Goal: Task Accomplishment & Management: Manage account settings

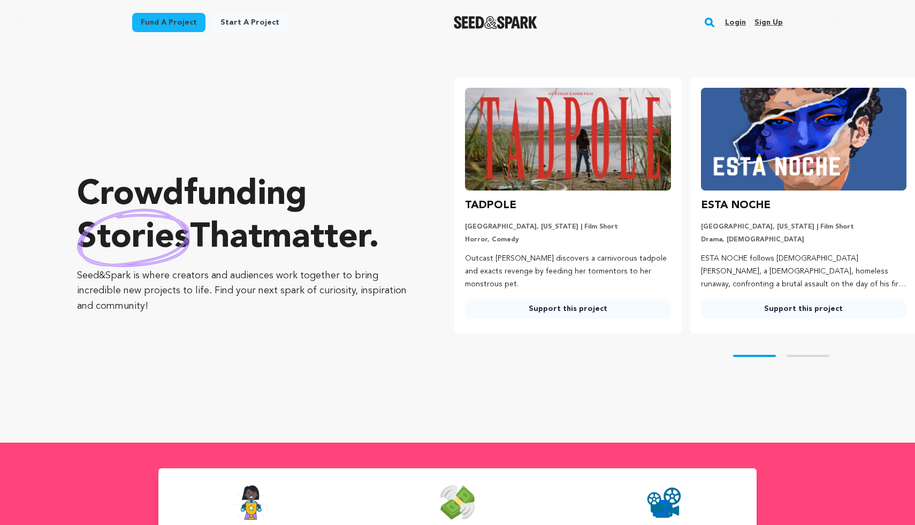
click at [767, 20] on link "Sign up" at bounding box center [769, 22] width 28 height 17
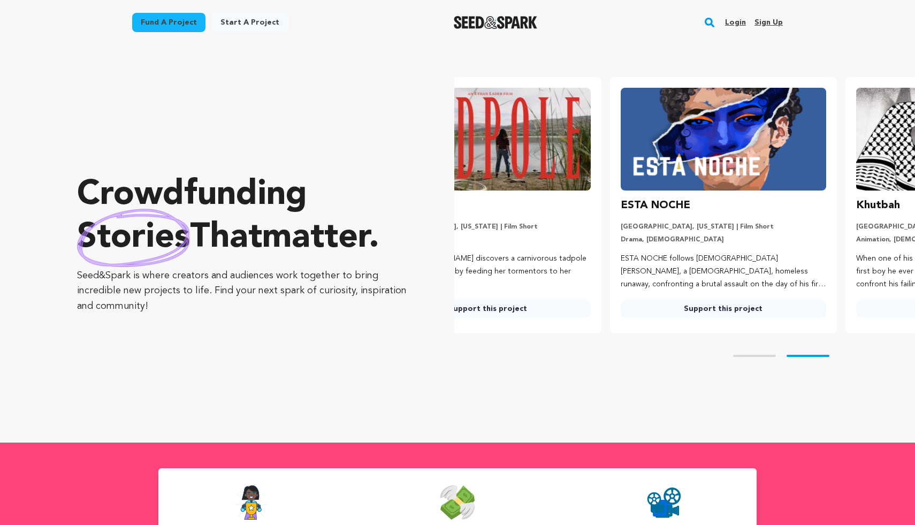
click at [734, 21] on link "Login" at bounding box center [735, 22] width 21 height 17
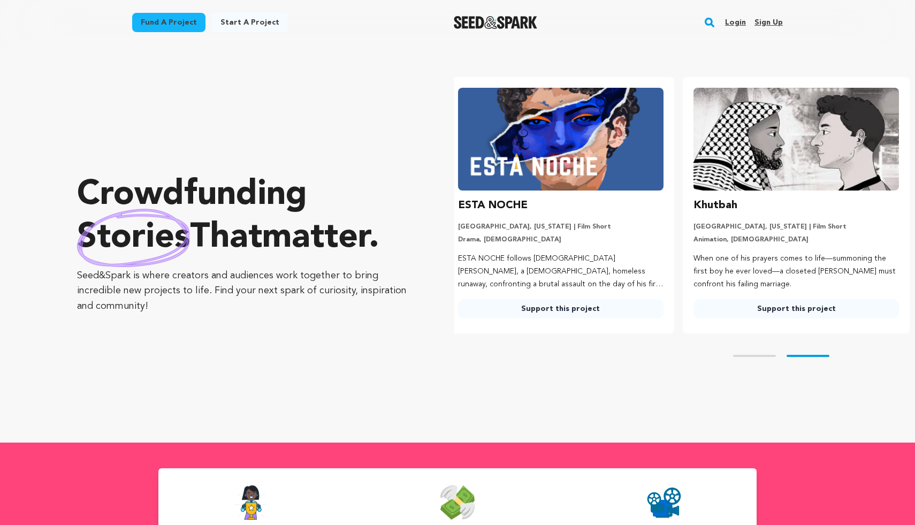
scroll to position [0, 244]
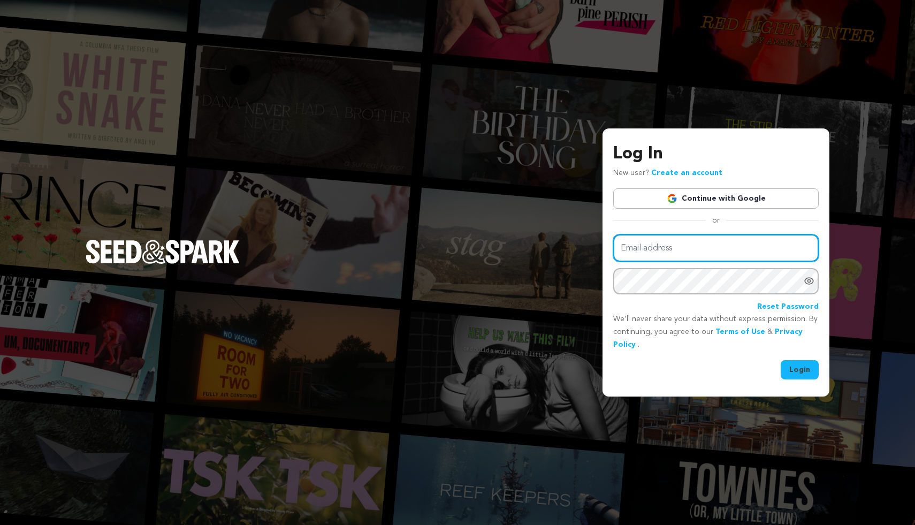
click at [716, 241] on input "Email address" at bounding box center [716, 247] width 206 height 27
type input "jordan@sideswipemedia.com"
click at [796, 371] on button "Login" at bounding box center [800, 369] width 38 height 19
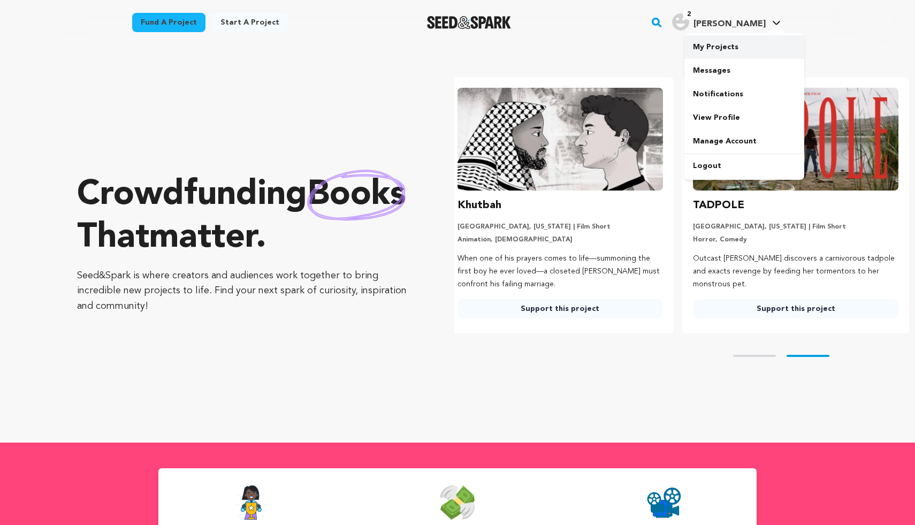
scroll to position [0, 244]
click at [731, 50] on link "My Projects" at bounding box center [745, 47] width 120 height 24
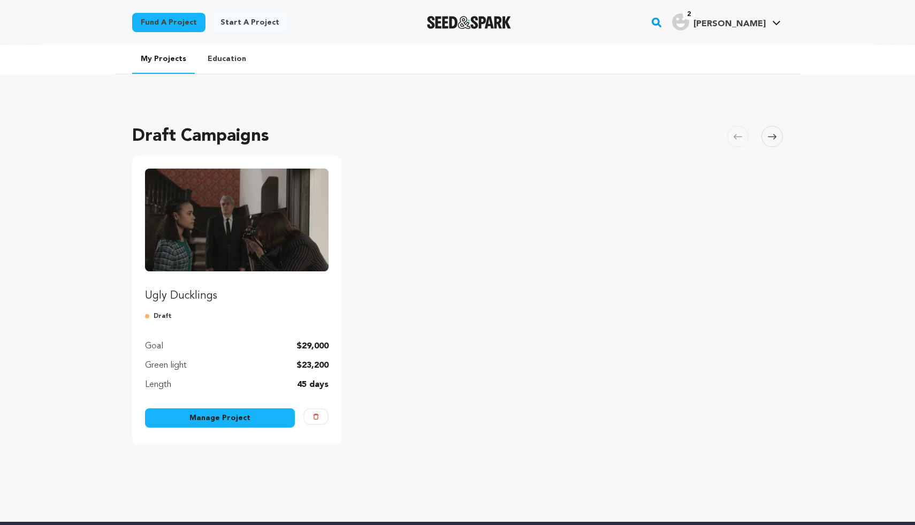
click at [227, 414] on link "Manage Project" at bounding box center [220, 417] width 150 height 19
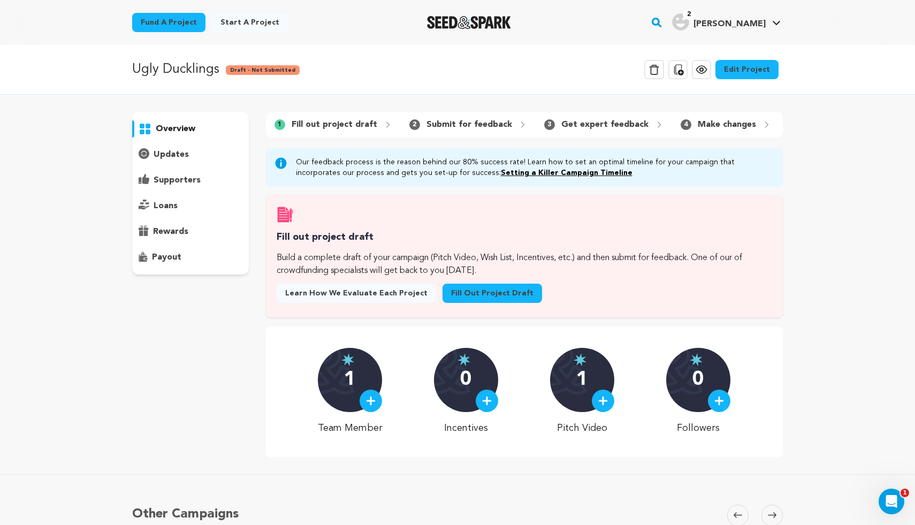
click at [740, 70] on link "Edit Project" at bounding box center [747, 69] width 63 height 19
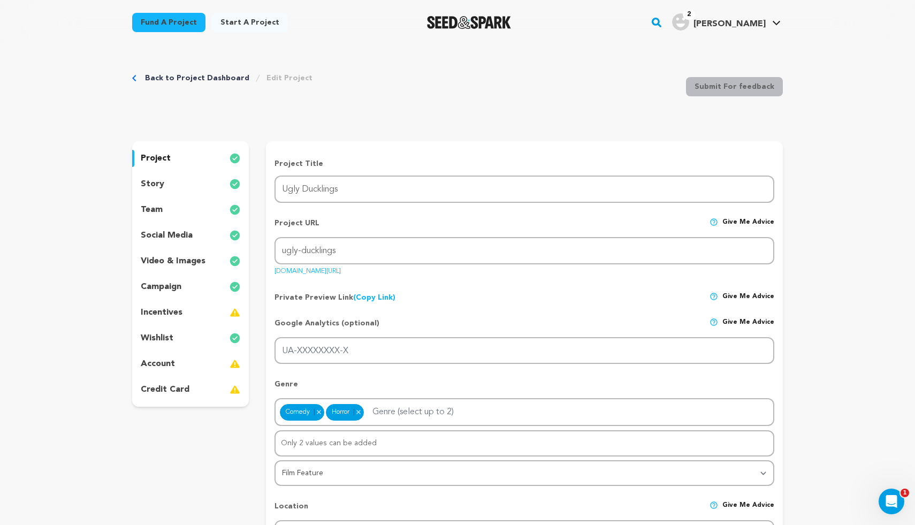
click at [178, 260] on p "video & images" at bounding box center [173, 261] width 65 height 13
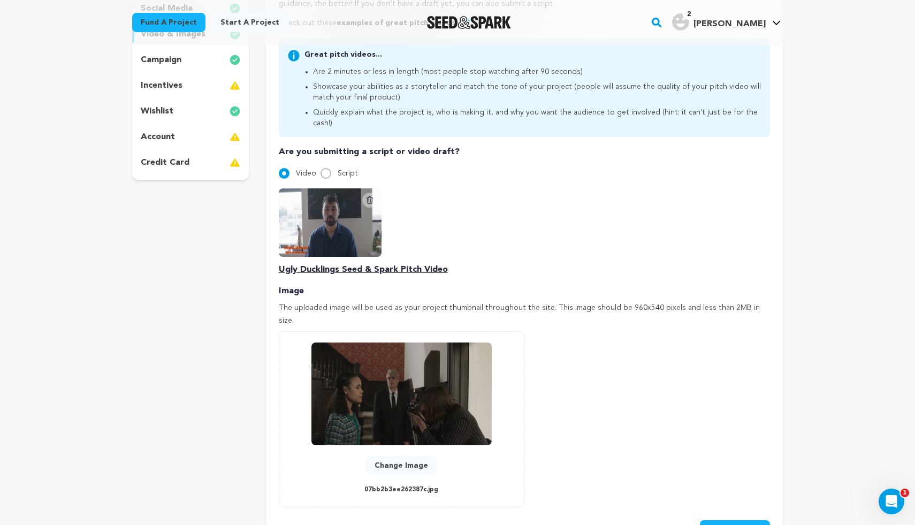
scroll to position [162, 0]
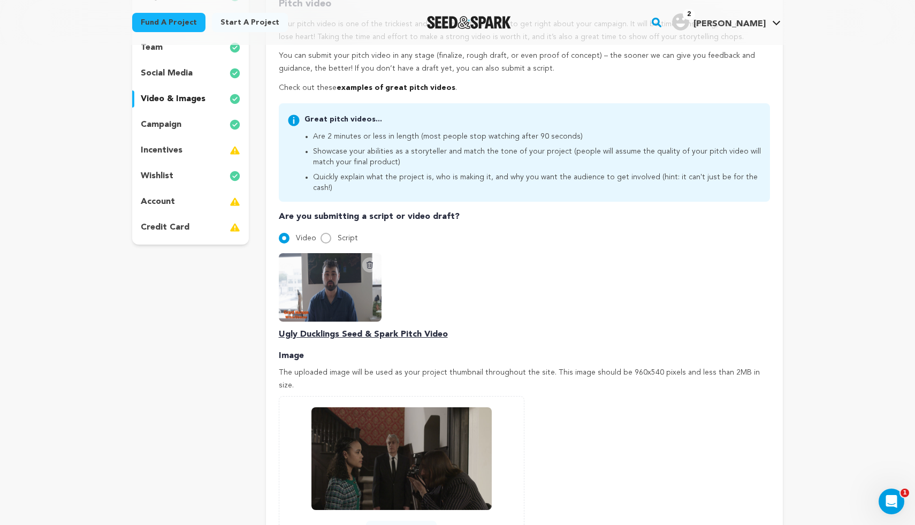
click at [174, 150] on p "incentives" at bounding box center [162, 150] width 42 height 13
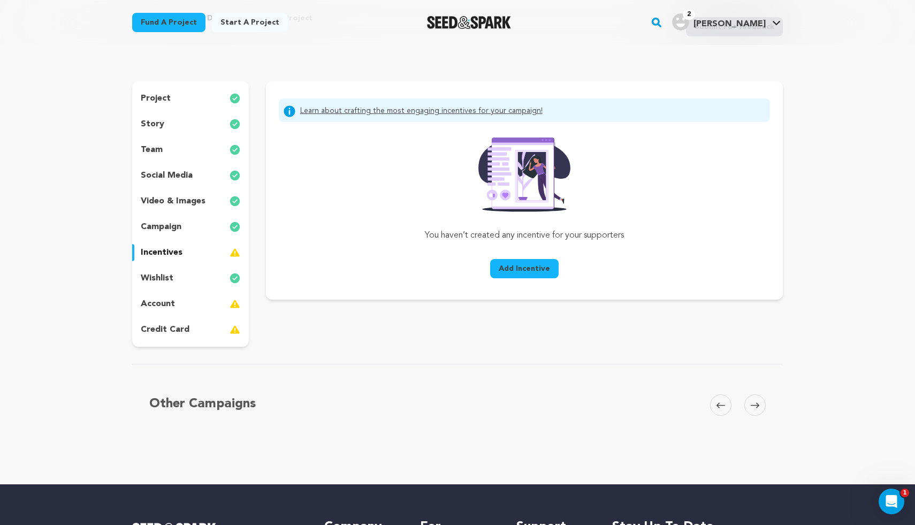
scroll to position [57, 0]
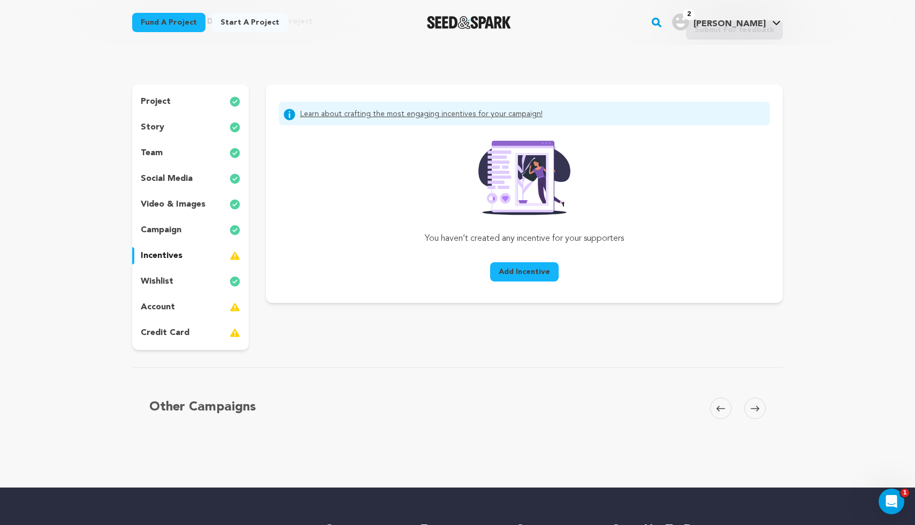
click at [164, 153] on div "team" at bounding box center [190, 153] width 117 height 17
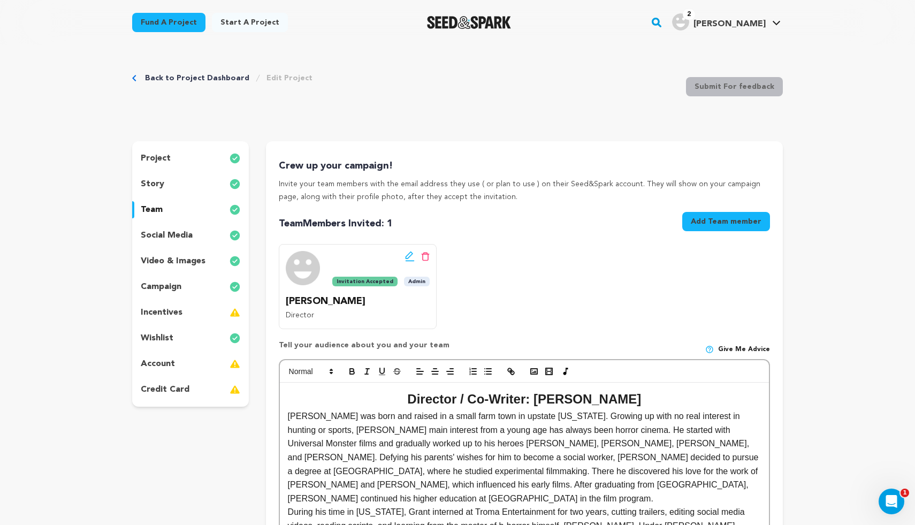
click at [169, 156] on p "project" at bounding box center [156, 158] width 30 height 13
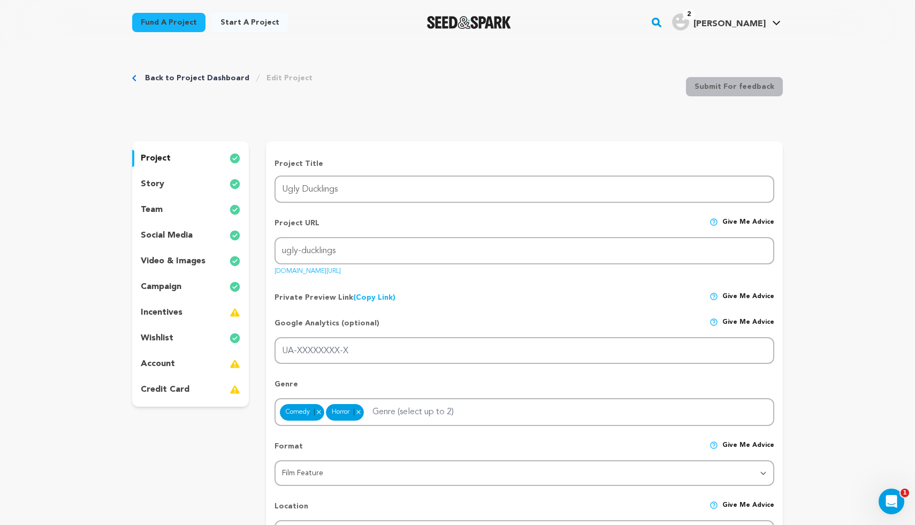
click at [181, 255] on p "video & images" at bounding box center [173, 261] width 65 height 13
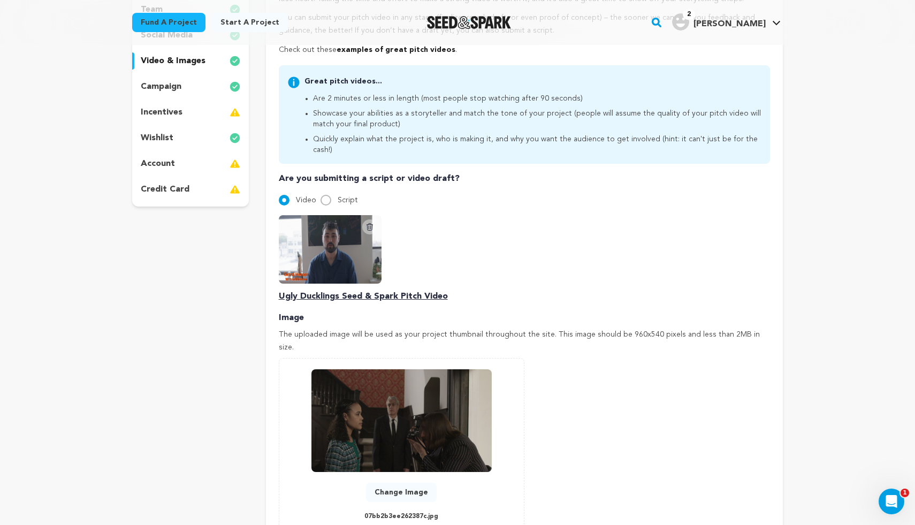
scroll to position [203, 0]
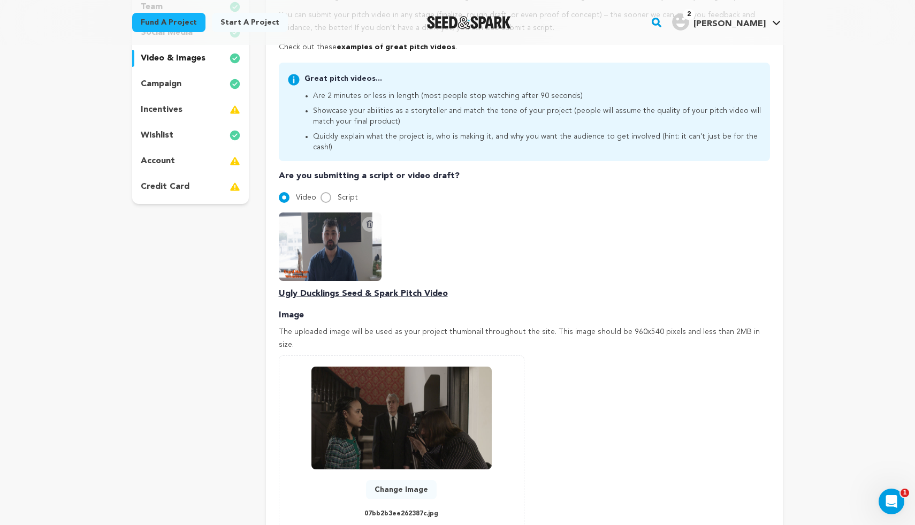
click at [160, 111] on p "incentives" at bounding box center [162, 109] width 42 height 13
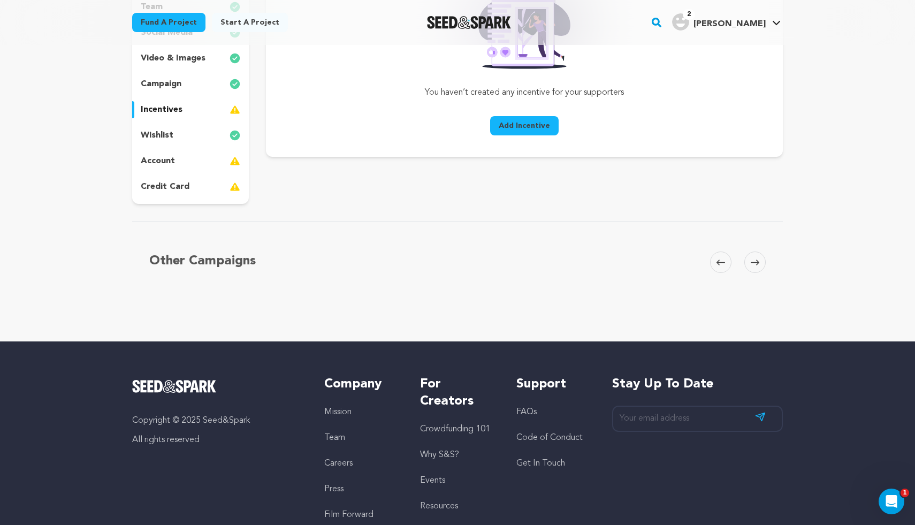
click at [523, 130] on span "Add Incentive" at bounding box center [524, 125] width 51 height 11
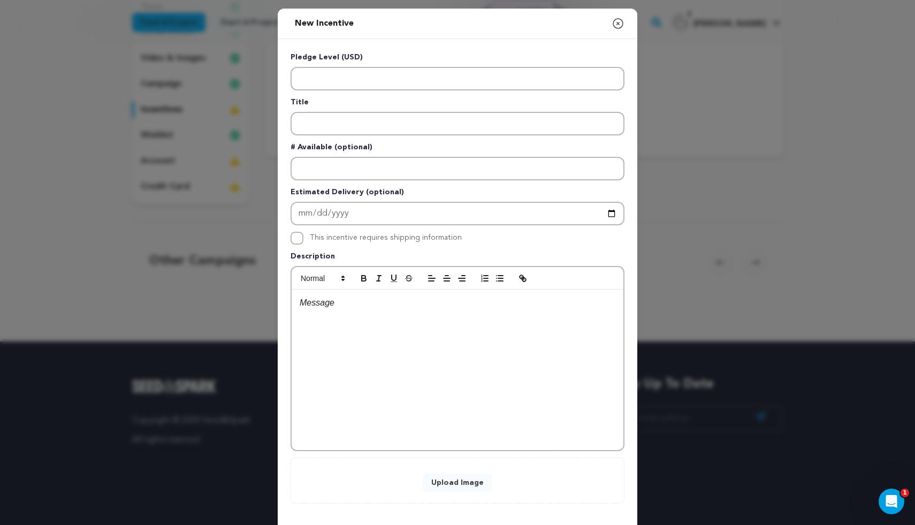
scroll to position [49, 0]
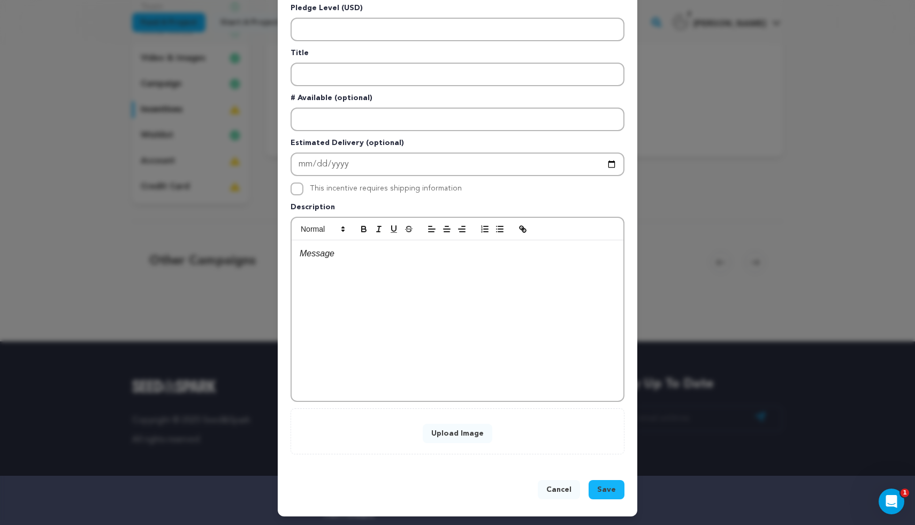
click at [561, 491] on button "Cancel" at bounding box center [559, 489] width 42 height 19
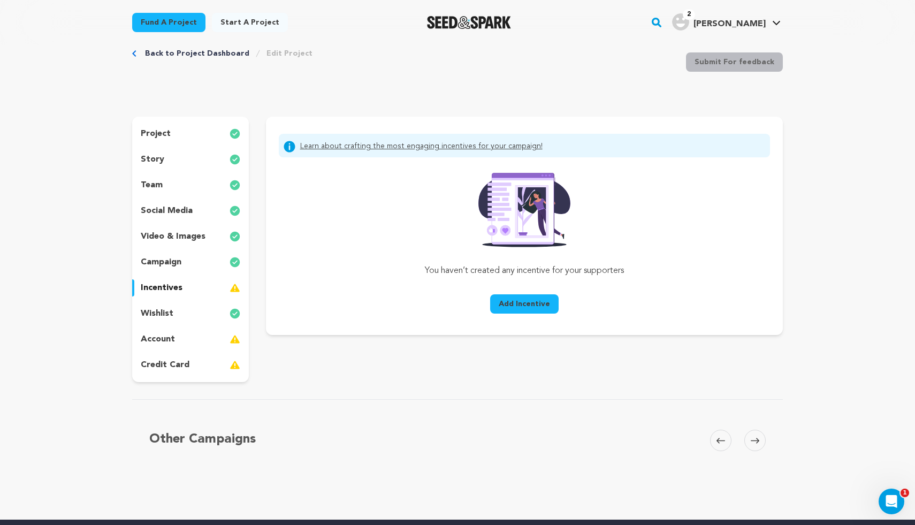
scroll to position [0, 0]
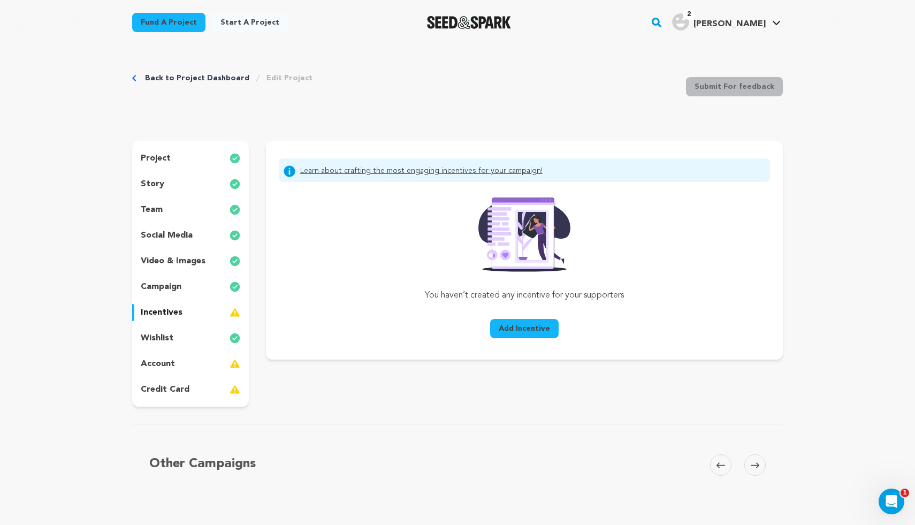
click at [149, 180] on p "story" at bounding box center [153, 184] width 24 height 13
